Goal: Task Accomplishment & Management: Use online tool/utility

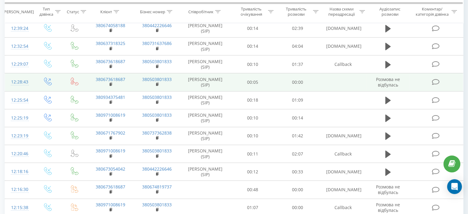
scroll to position [123, 0]
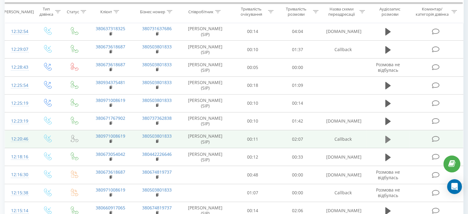
click at [388, 138] on icon at bounding box center [388, 138] width 6 height 7
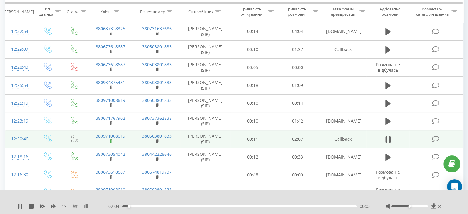
click at [110, 140] on rect at bounding box center [110, 141] width 2 height 3
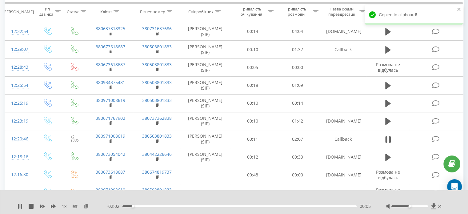
click at [23, 205] on div "1 x" at bounding box center [62, 206] width 89 height 6
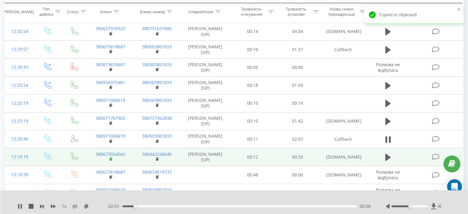
click at [111, 157] on icon at bounding box center [110, 159] width 3 height 4
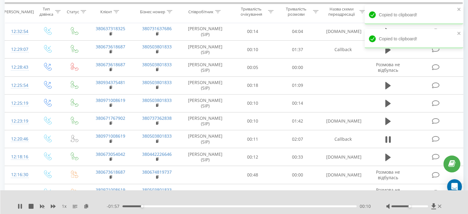
click at [16, 208] on div "1 x - 01:57 00:10 00:10" at bounding box center [234, 202] width 468 height 24
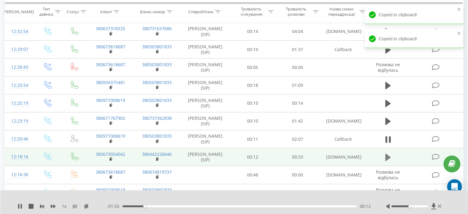
click at [390, 158] on icon at bounding box center [388, 157] width 6 height 9
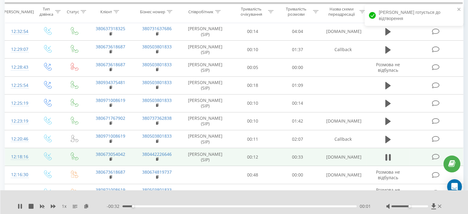
click at [150, 207] on div "- 00:32 00:01 00:01" at bounding box center [239, 206] width 264 height 6
click at [157, 206] on div "00:05" at bounding box center [239, 206] width 234 height 2
click at [20, 205] on icon at bounding box center [20, 206] width 5 height 5
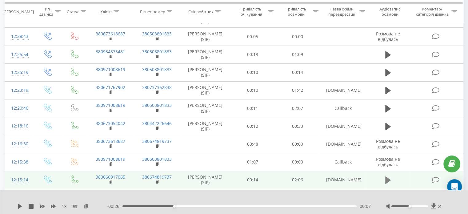
click at [389, 177] on icon at bounding box center [388, 180] width 6 height 9
click at [16, 207] on div "1 x - 02:00 00:06 00:06" at bounding box center [234, 202] width 468 height 24
click at [20, 206] on icon at bounding box center [20, 206] width 5 height 5
click at [111, 180] on icon at bounding box center [110, 182] width 3 height 4
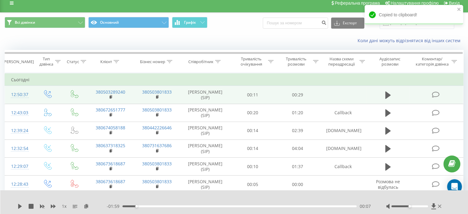
scroll to position [0, 0]
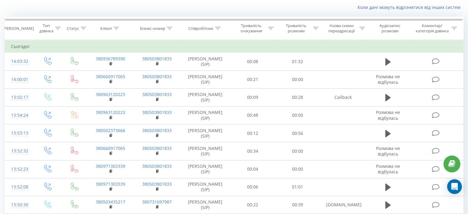
scroll to position [9, 0]
